Goal: Information Seeking & Learning: Learn about a topic

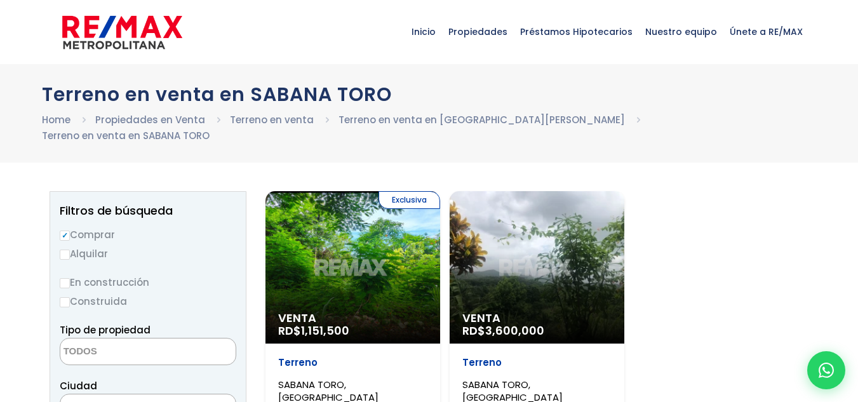
select select
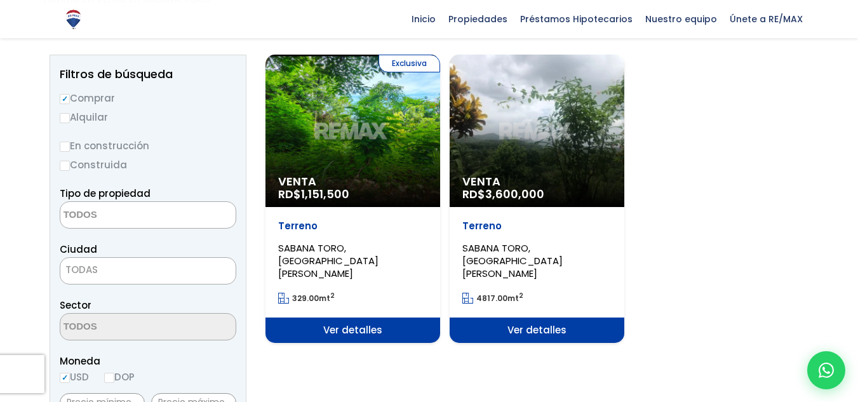
scroll to position [106, 0]
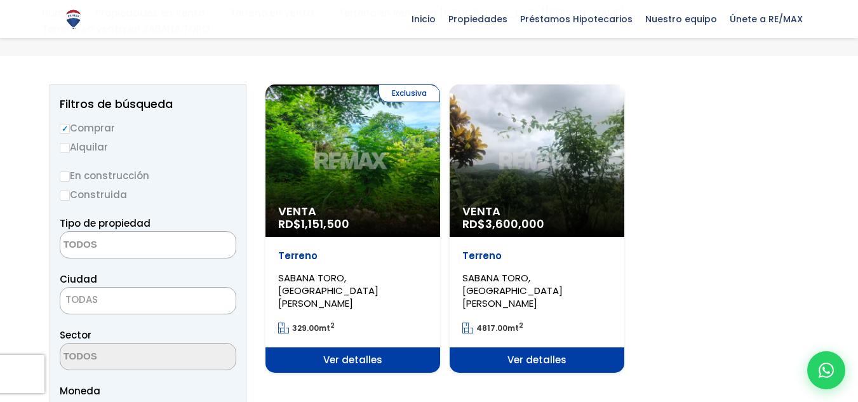
click at [500, 271] on span "SABANA TORO, [GEOGRAPHIC_DATA][PERSON_NAME]" at bounding box center [513, 290] width 100 height 39
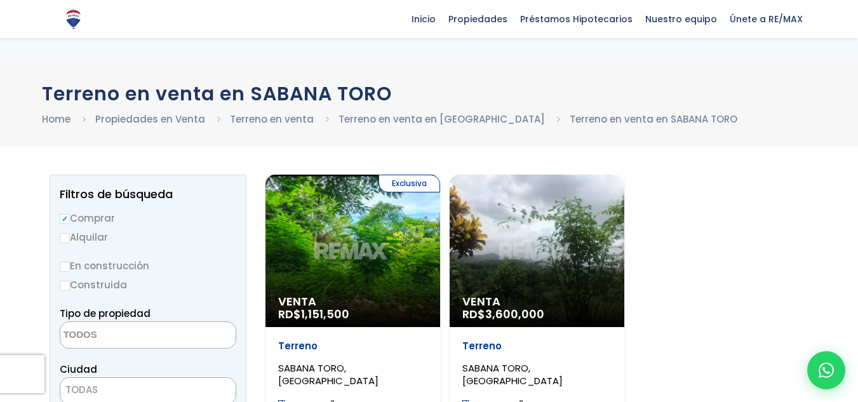
select select
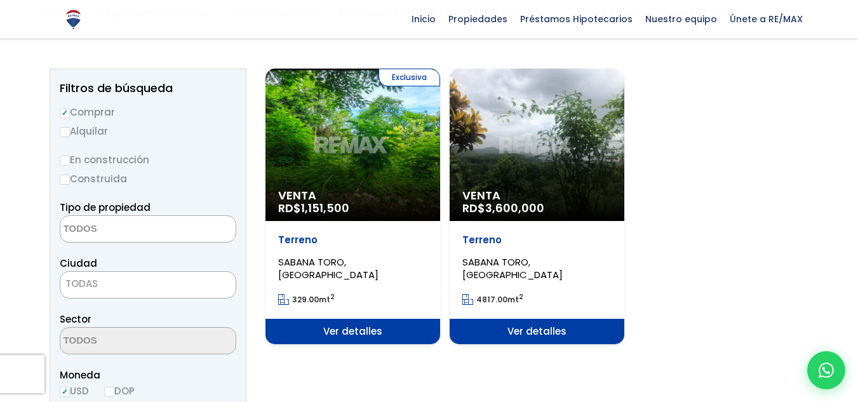
click at [369, 159] on div "Exclusiva Venta RD$ 1,151,500" at bounding box center [353, 145] width 175 height 153
click at [380, 325] on span "Ver detalles" at bounding box center [353, 331] width 175 height 25
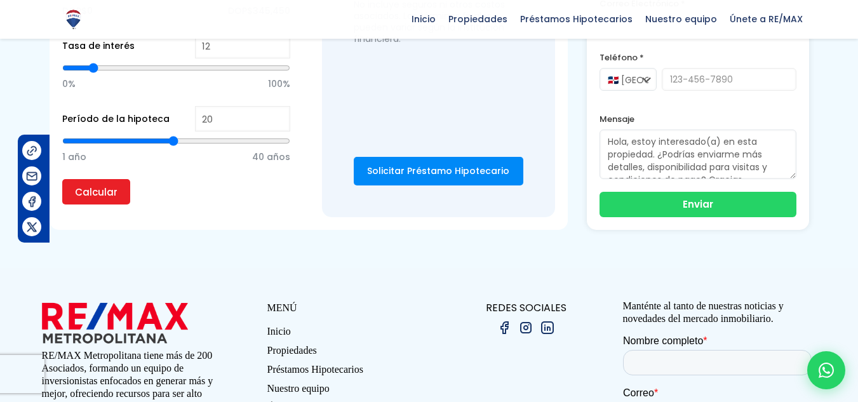
scroll to position [847, 0]
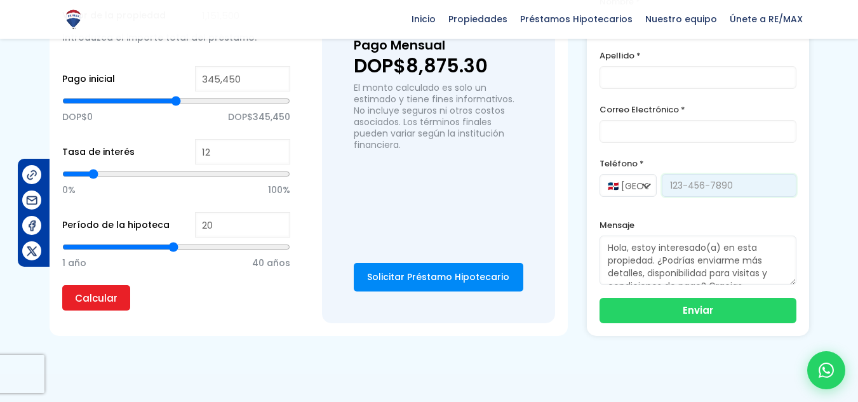
click at [735, 175] on input "tel" at bounding box center [729, 185] width 135 height 23
click at [510, 173] on div "Pago Mensual DOP$8,875.30 El monto calculado es solo un estimado y tiene fines …" at bounding box center [439, 115] width 170 height 163
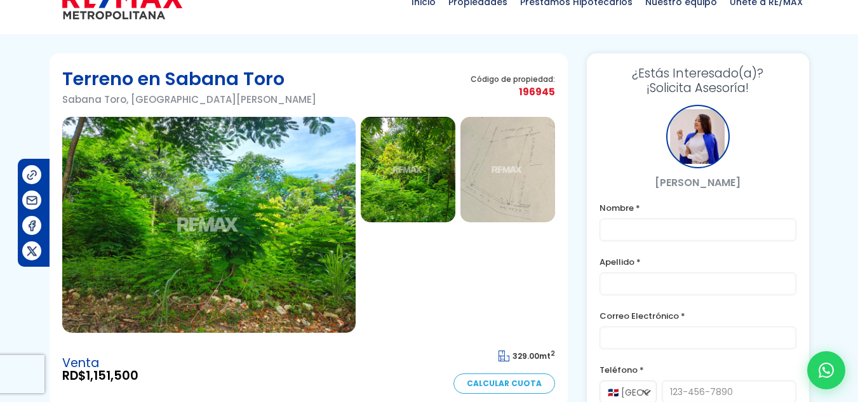
scroll to position [0, 0]
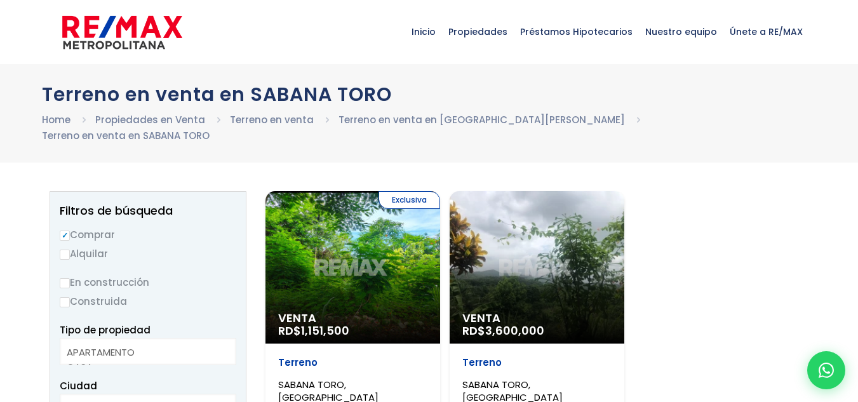
select select
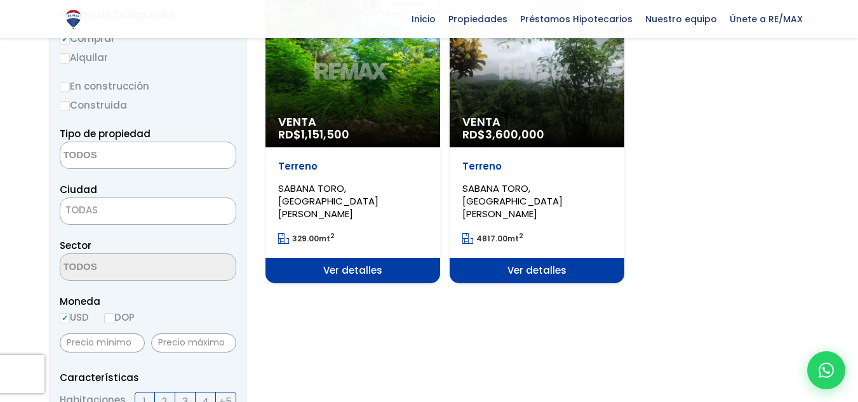
scroll to position [106, 0]
